Goal: Use online tool/utility: Utilize a website feature to perform a specific function

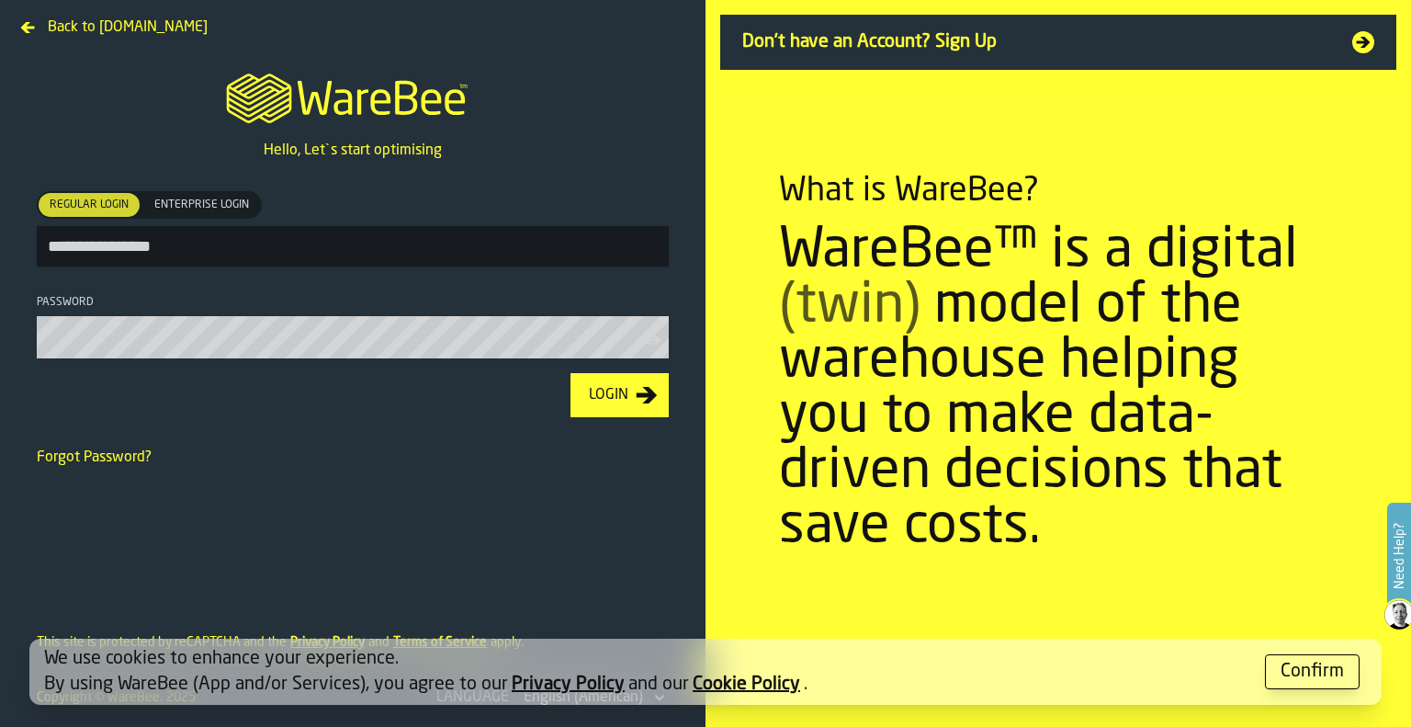
type input "**********"
click at [570, 373] on button "Login" at bounding box center [619, 395] width 98 height 44
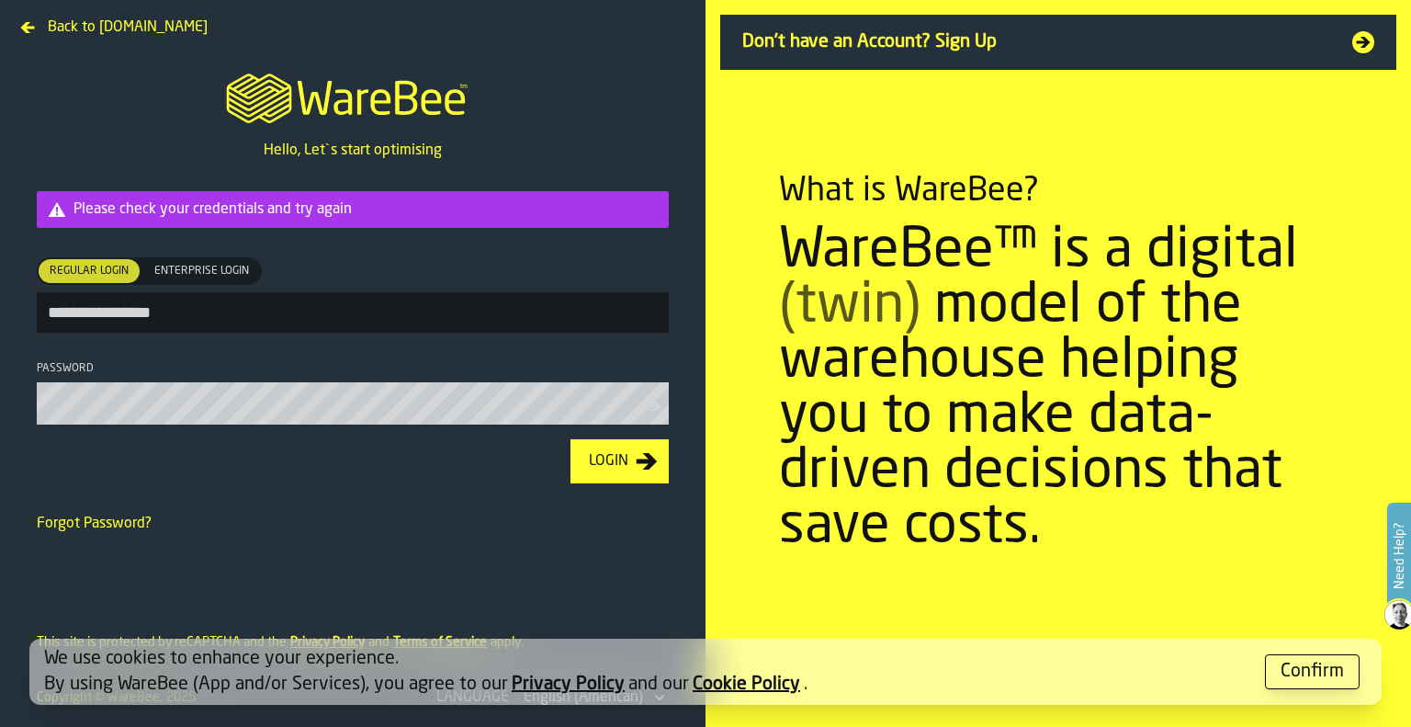
click at [469, 310] on input "**********" at bounding box center [353, 312] width 632 height 40
type input "**********"
click at [570, 439] on button "Login" at bounding box center [619, 461] width 98 height 44
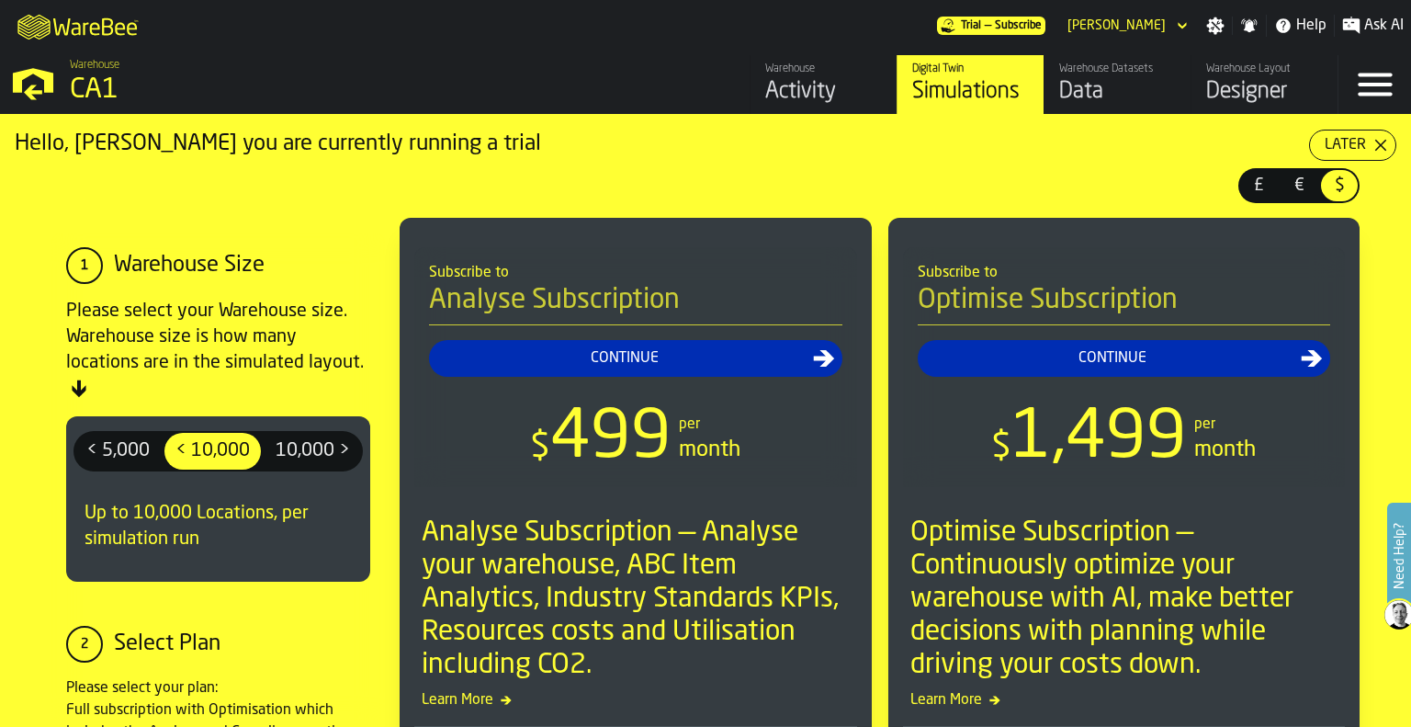
click at [37, 79] on icon "button-toggle-Open —> Warehouse Menu" at bounding box center [33, 81] width 44 height 44
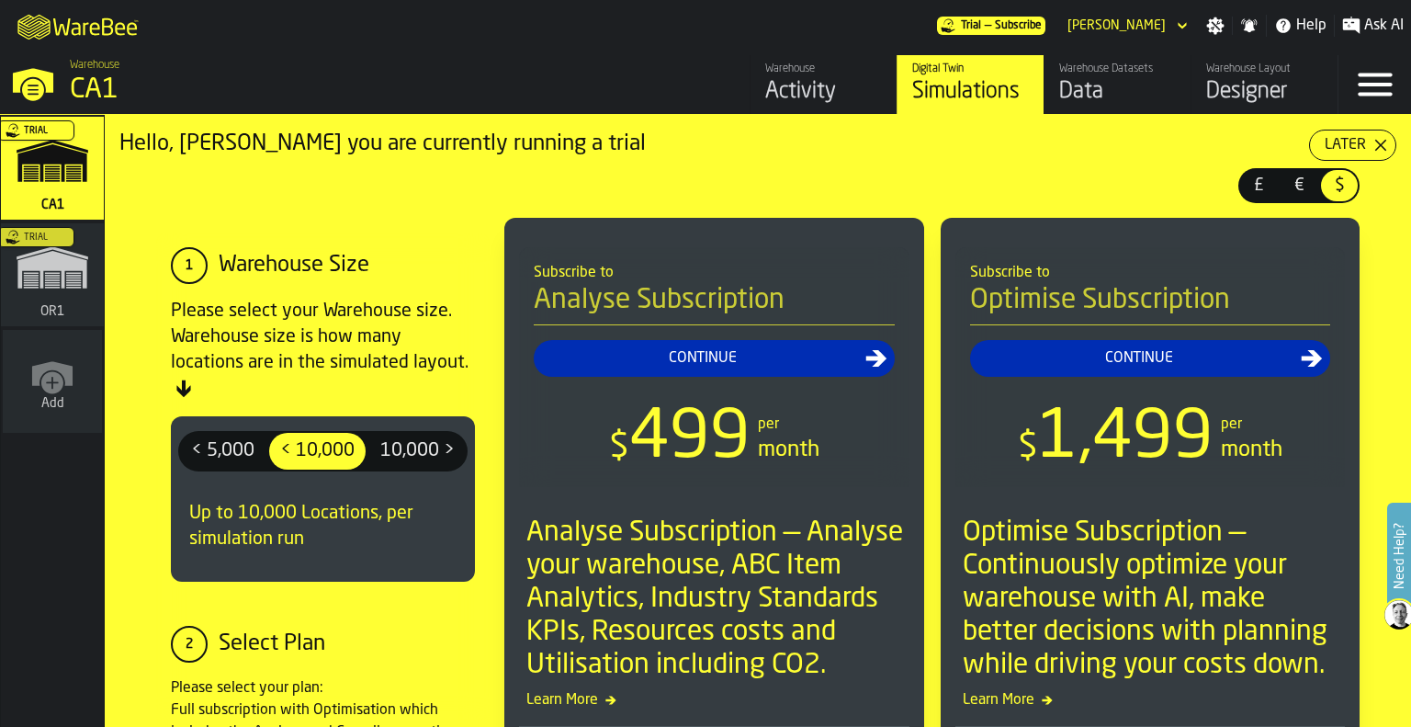
click at [61, 252] on div "Trial" at bounding box center [48, 280] width 103 height 107
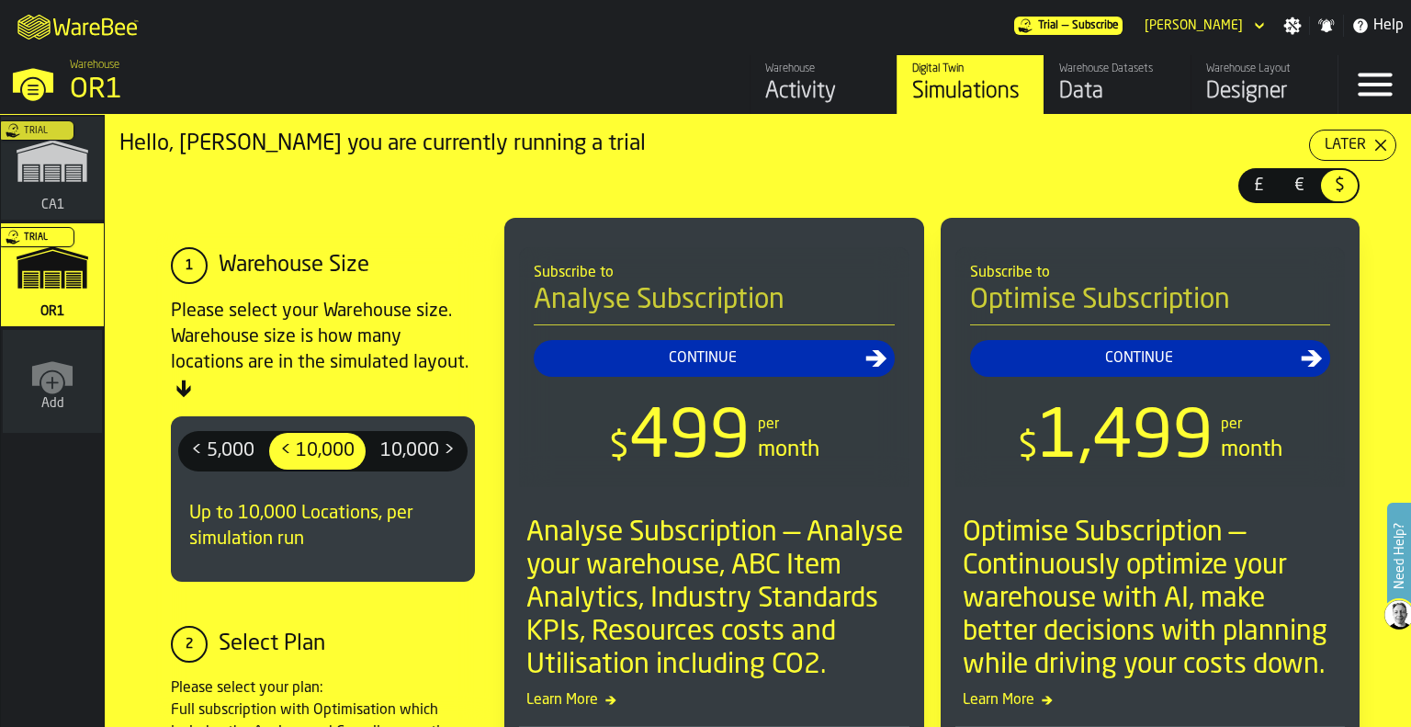
click at [44, 183] on div "Trial" at bounding box center [48, 173] width 103 height 107
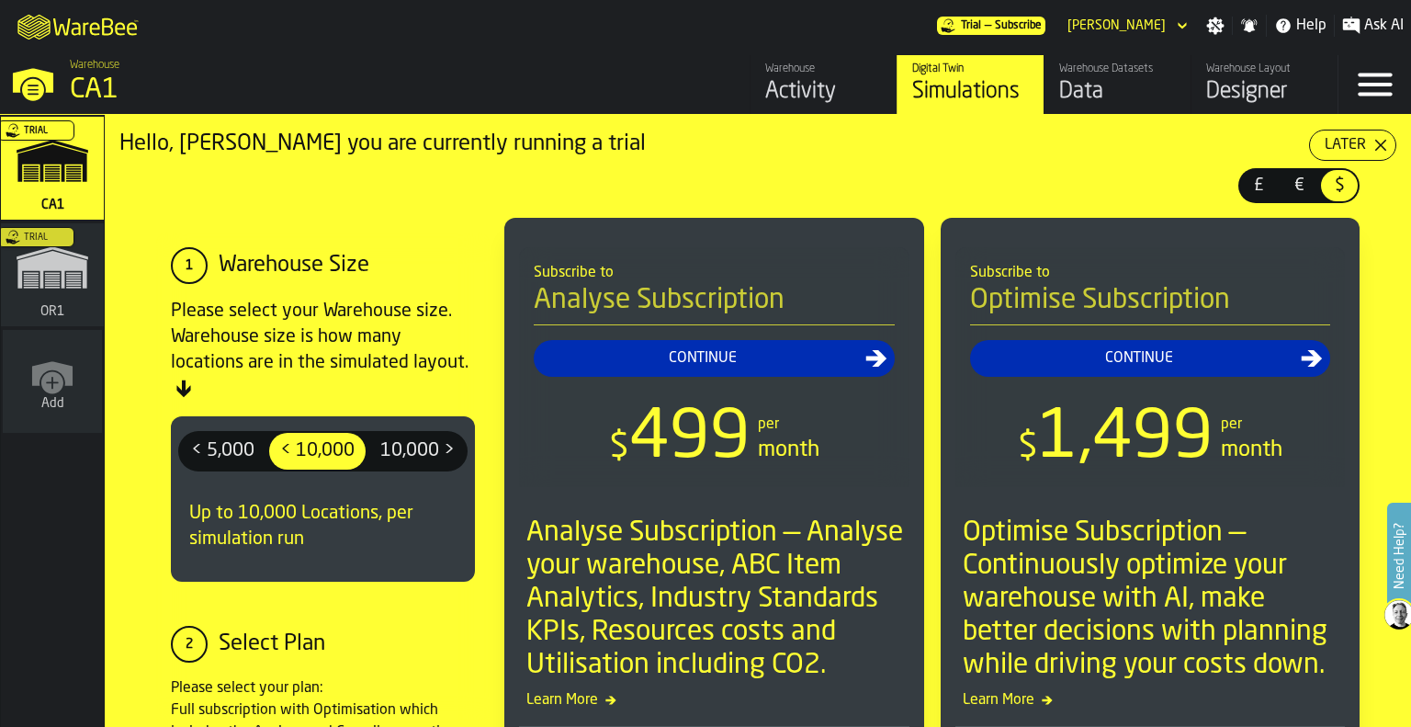
click at [1378, 84] on icon "button-toggle-Menu" at bounding box center [1375, 84] width 34 height 23
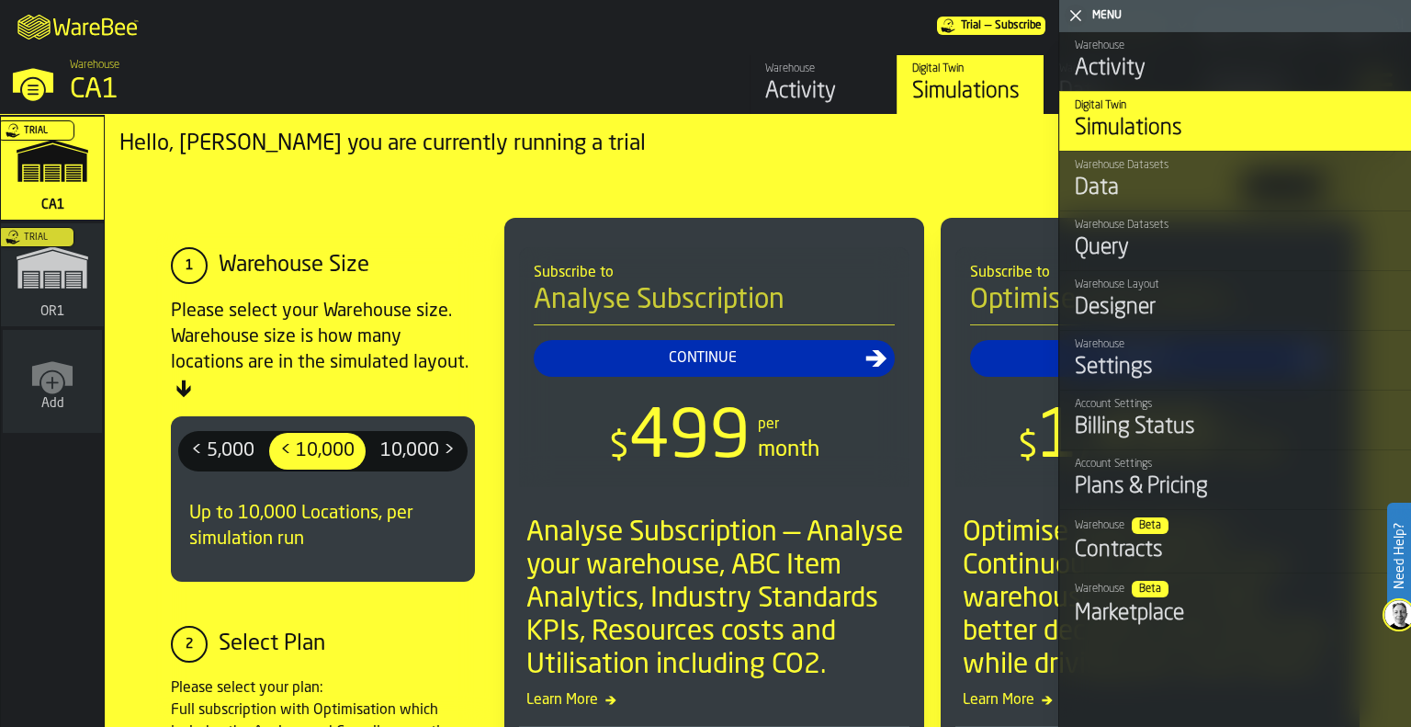
click at [771, 81] on div "Activity" at bounding box center [823, 91] width 117 height 29
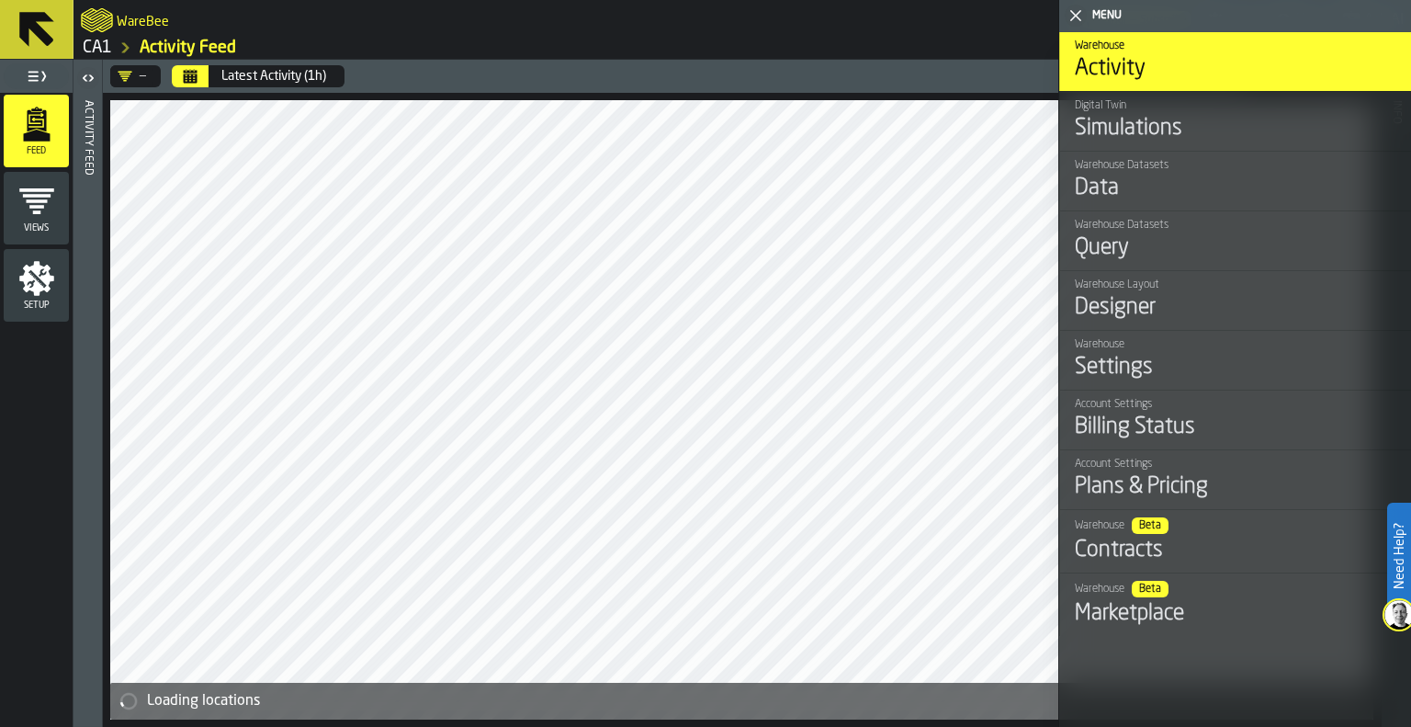
click at [1072, 10] on icon "button-toggle-Close me" at bounding box center [1076, 16] width 22 height 22
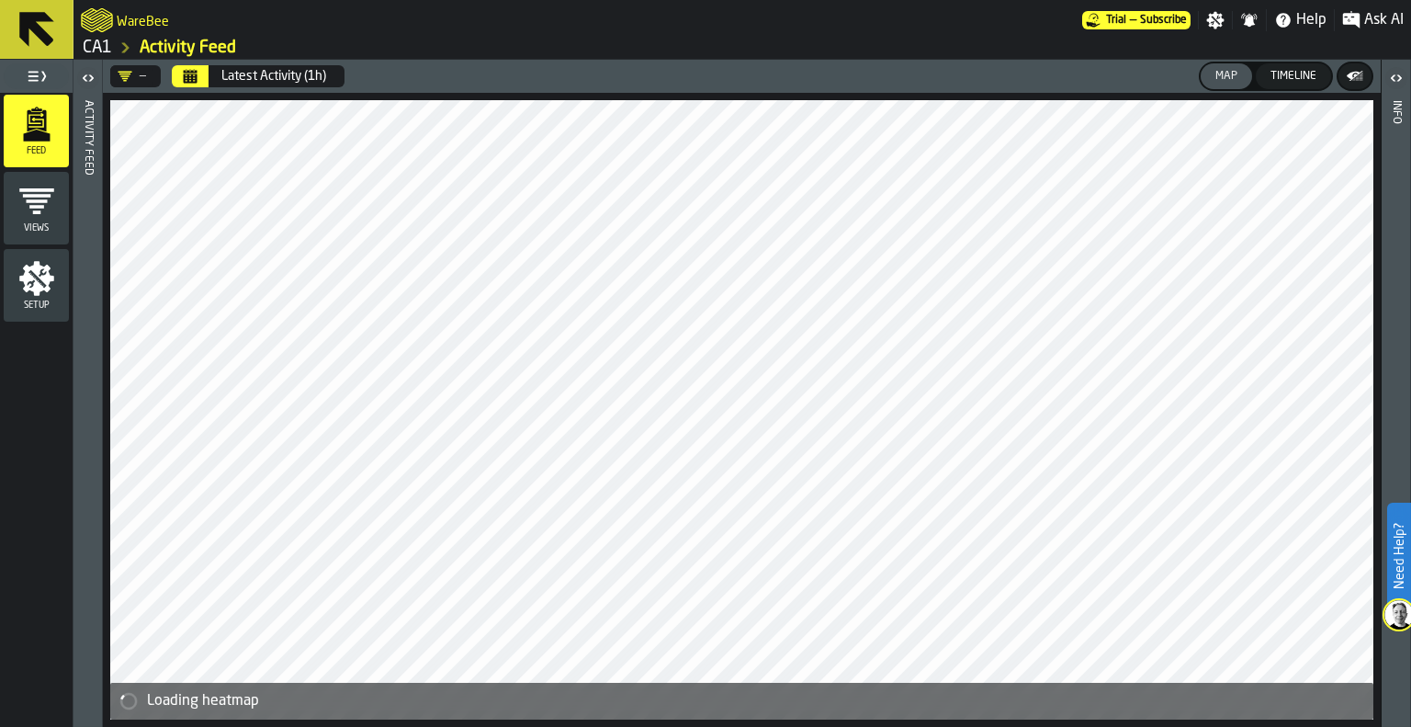
click at [105, 47] on link "CA1" at bounding box center [97, 48] width 29 height 20
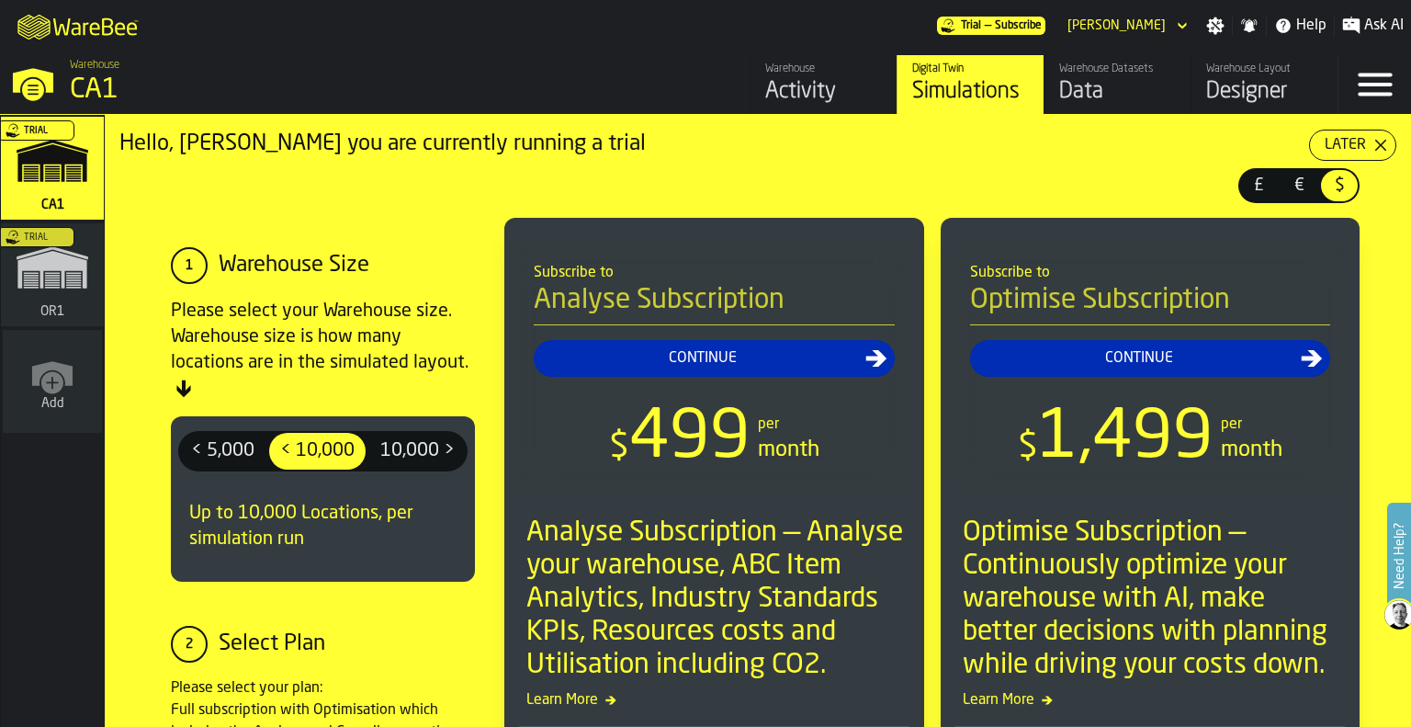
click at [1373, 143] on icon "button-Later" at bounding box center [1380, 145] width 15 height 15
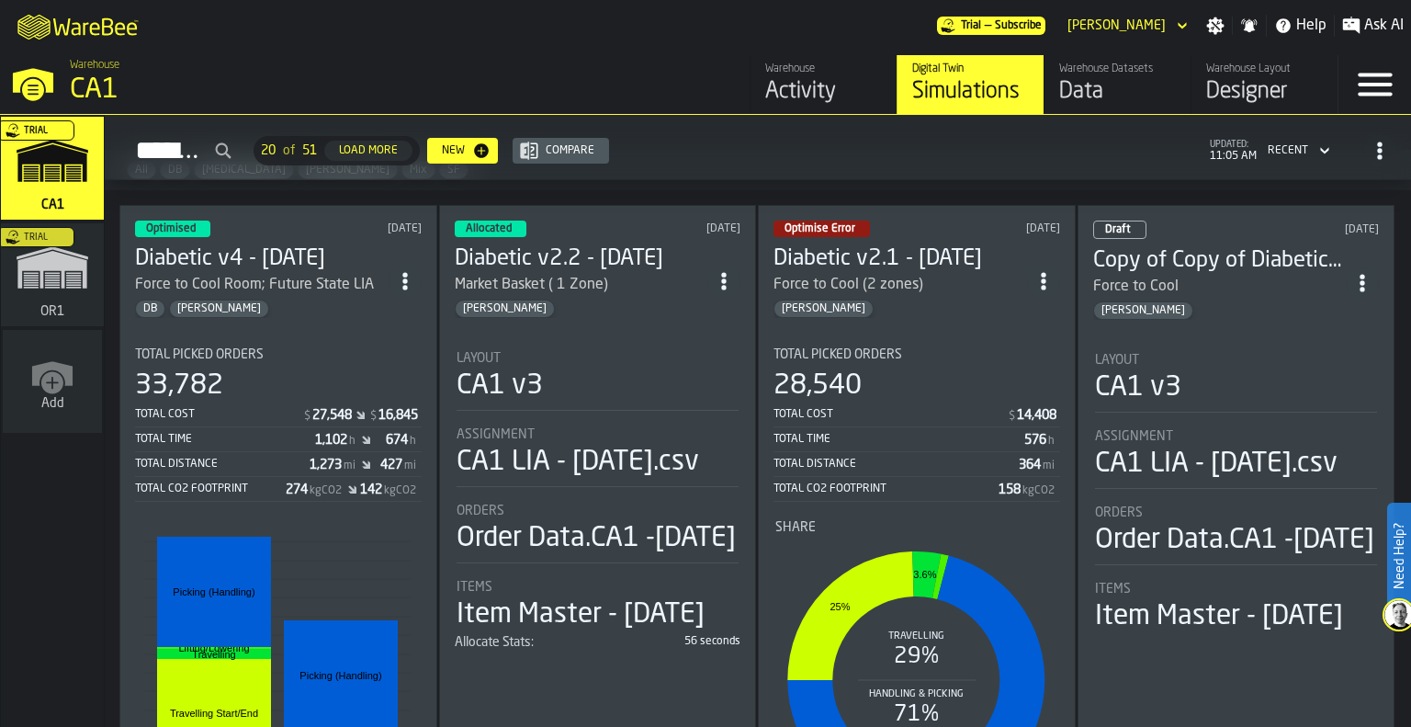
scroll to position [90, 0]
click at [321, 534] on rect "stat-" at bounding box center [277, 666] width 267 height 276
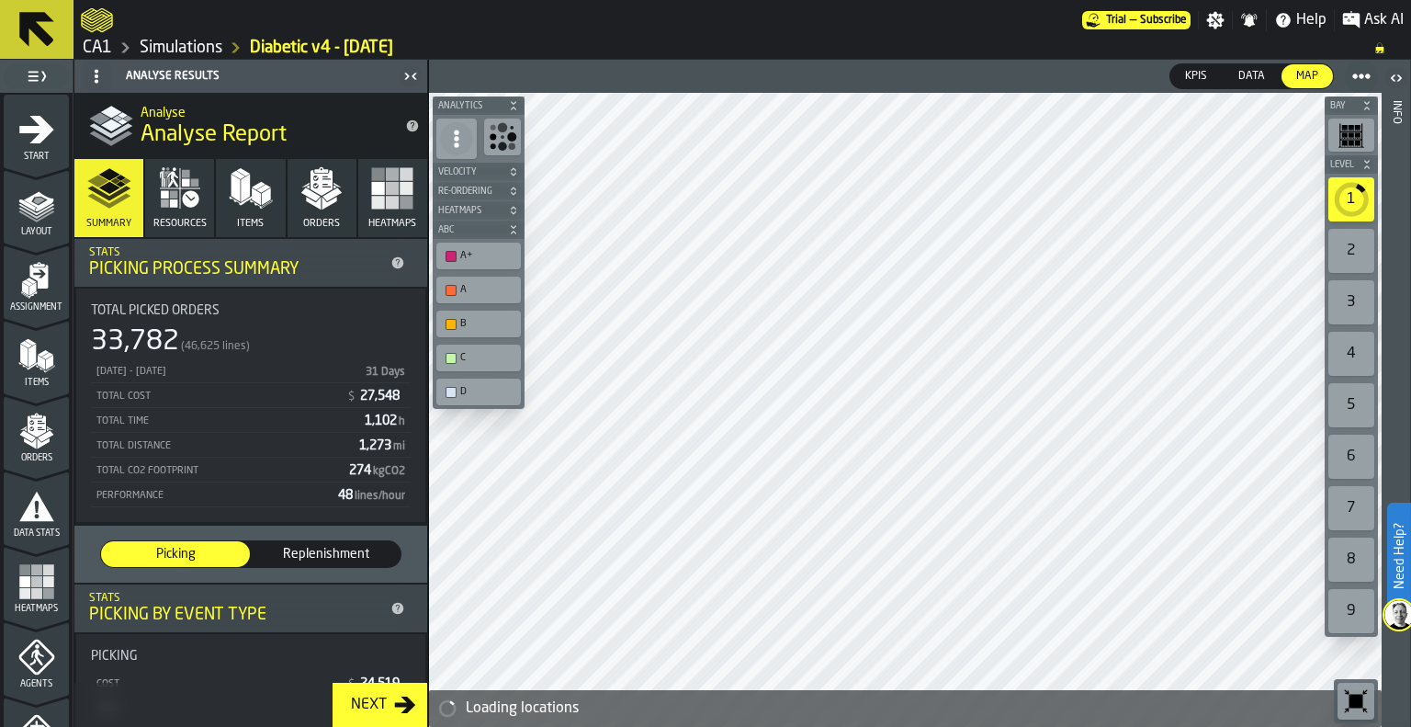
click at [1338, 698] on div "button-toolbar-undefined" at bounding box center [1355, 700] width 37 height 37
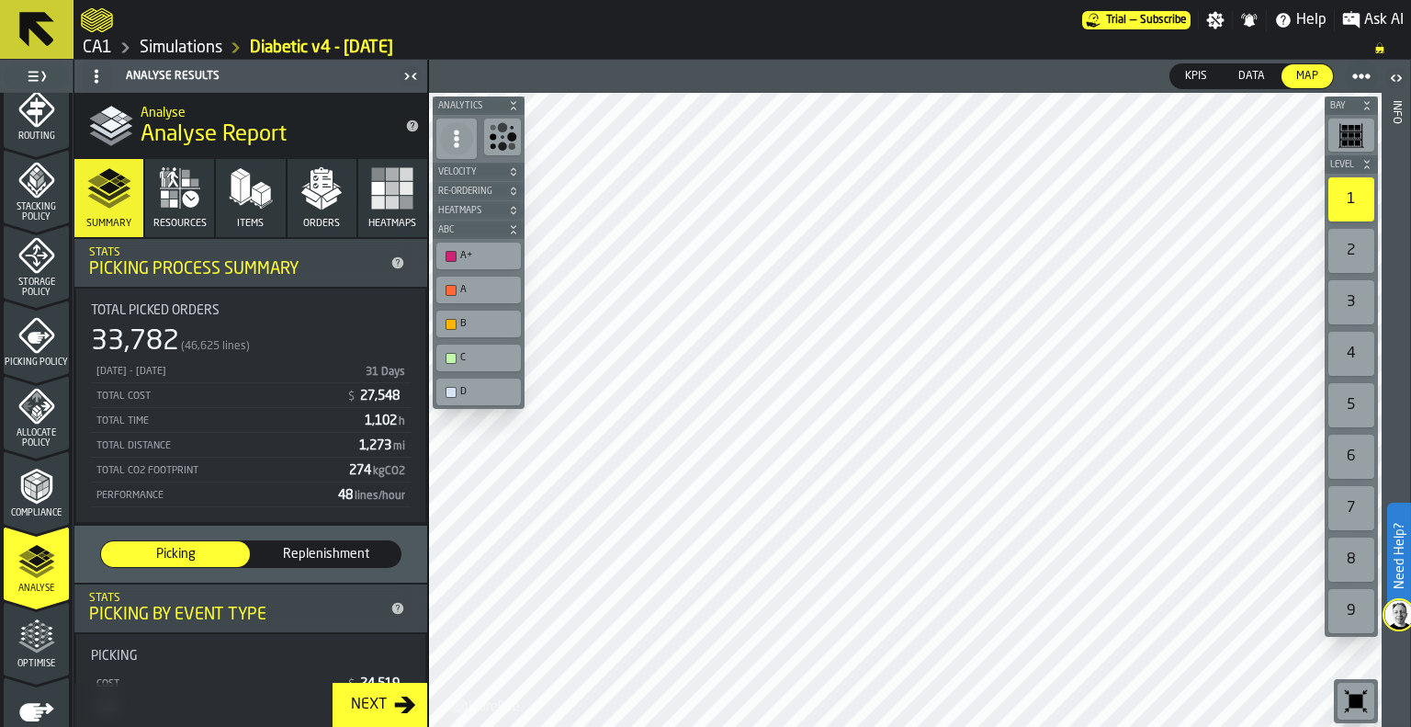
scroll to position [724, 0]
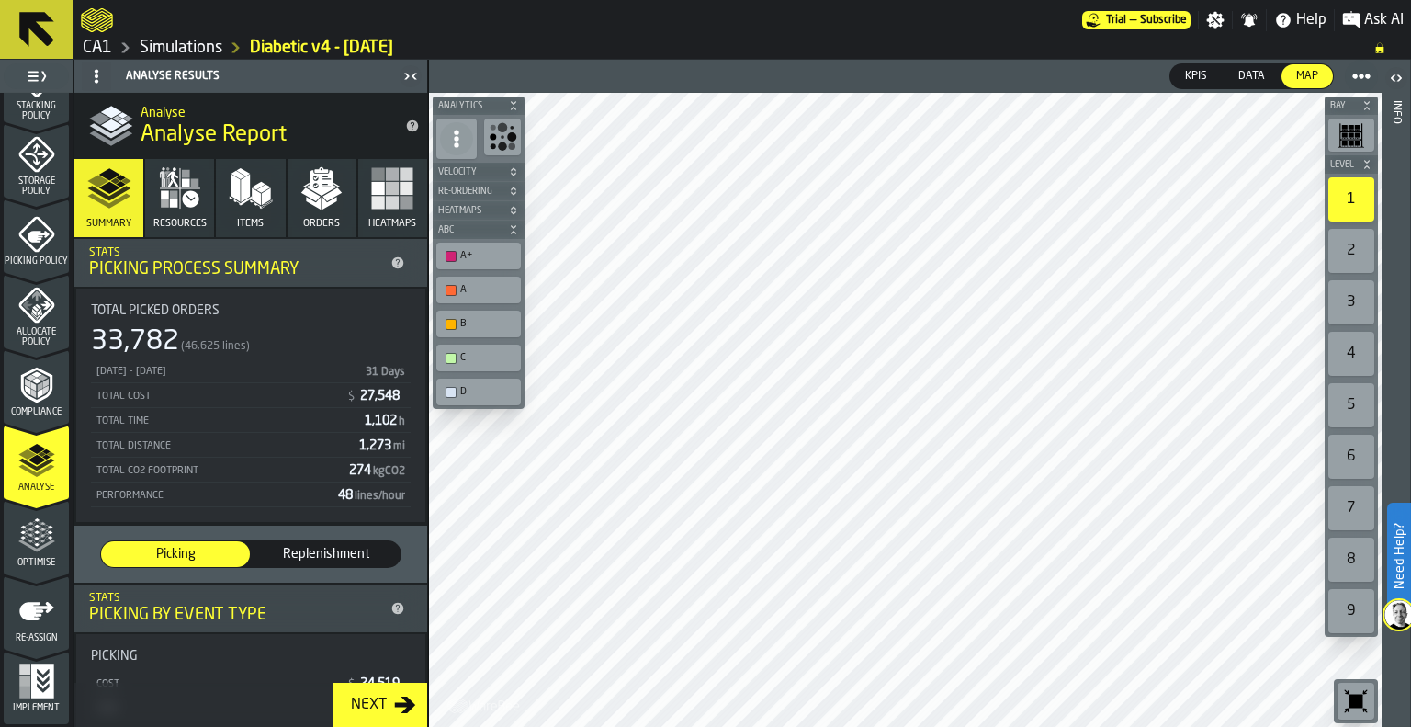
click at [28, 539] on polygon "menu Optimise" at bounding box center [30, 541] width 5 height 4
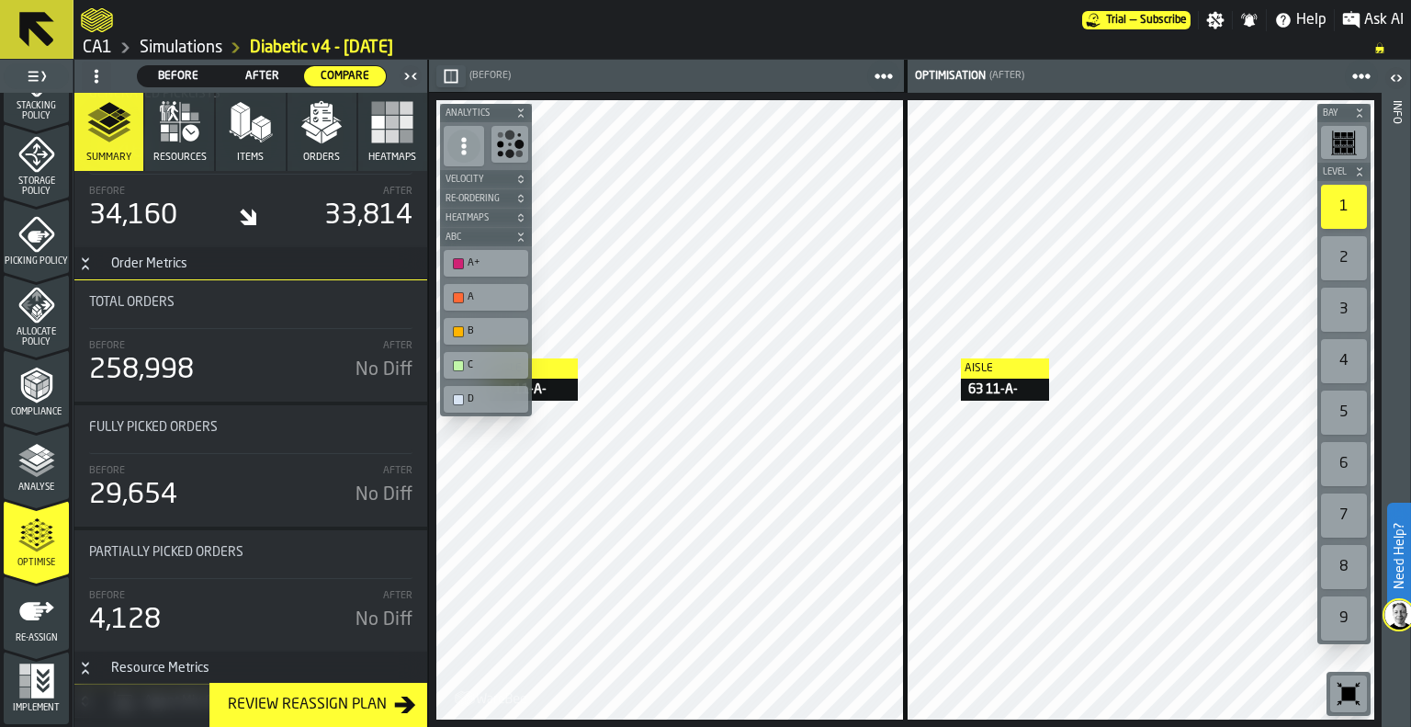
scroll to position [7156, 0]
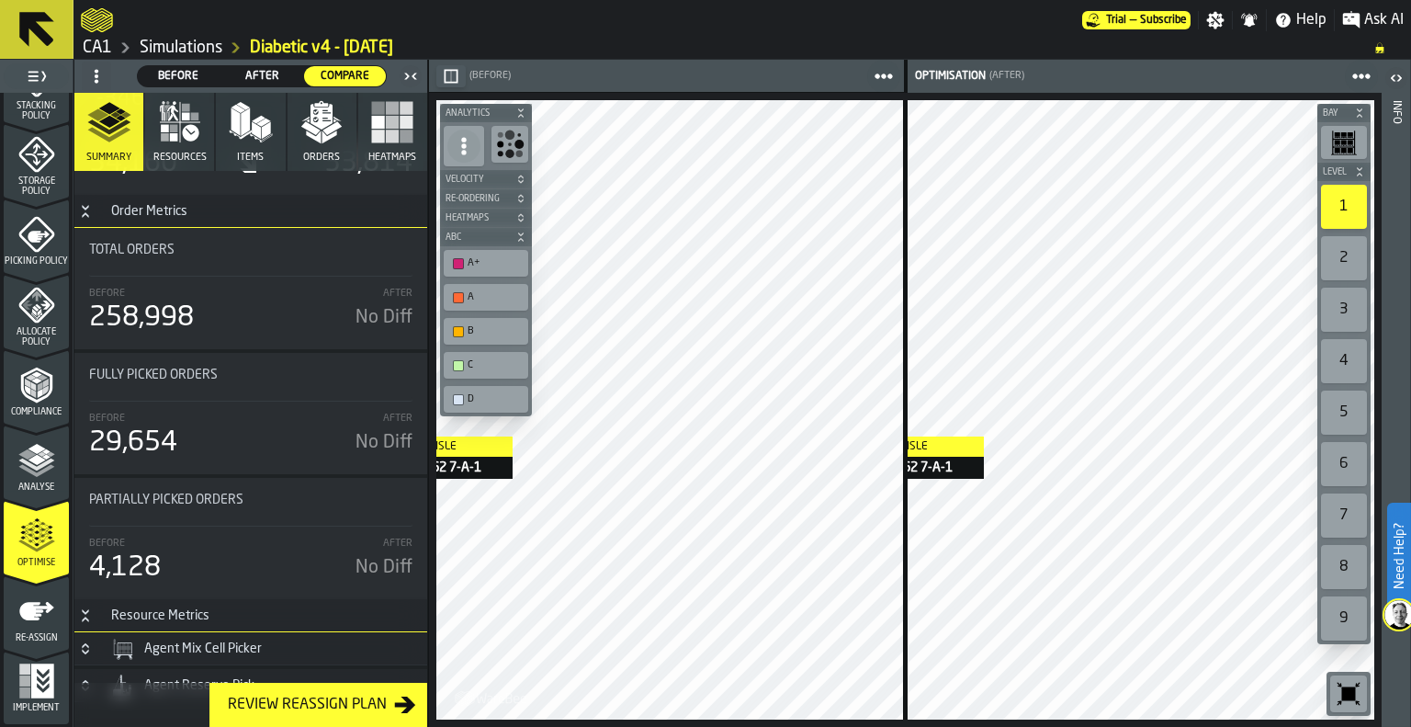
click at [863, 441] on div "Aisle 62 7-A-1 Aisle 62 7-A-1 Aisle 62 7-A-1 Bay Level 1 2 3 4 5 6 7 8 9 M A K …" at bounding box center [905, 410] width 953 height 634
click at [29, 627] on icon "menu Re-assign" at bounding box center [36, 610] width 37 height 37
